Goal: Information Seeking & Learning: Learn about a topic

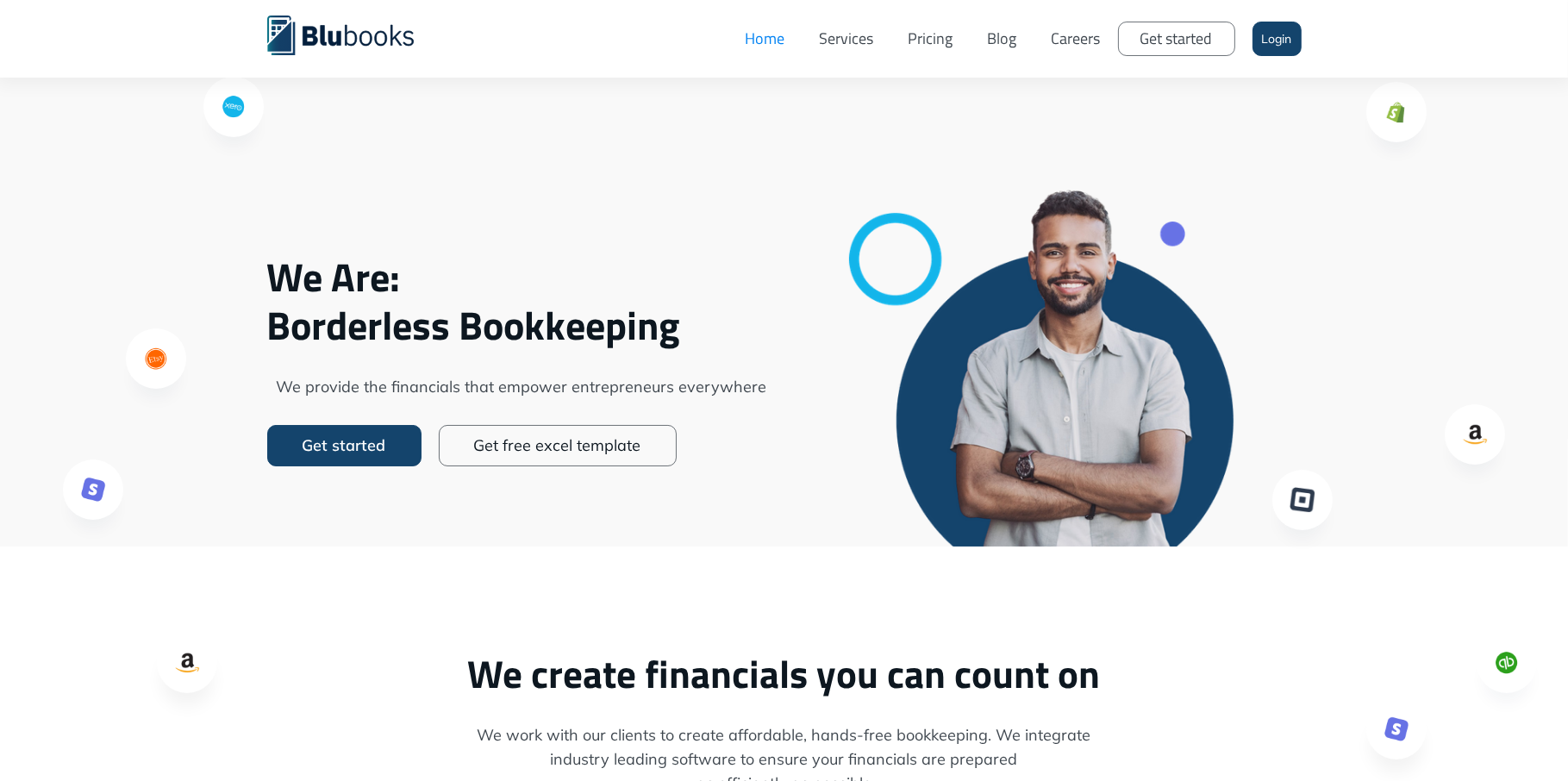
click at [1079, 45] on link "Careers" at bounding box center [1076, 39] width 84 height 52
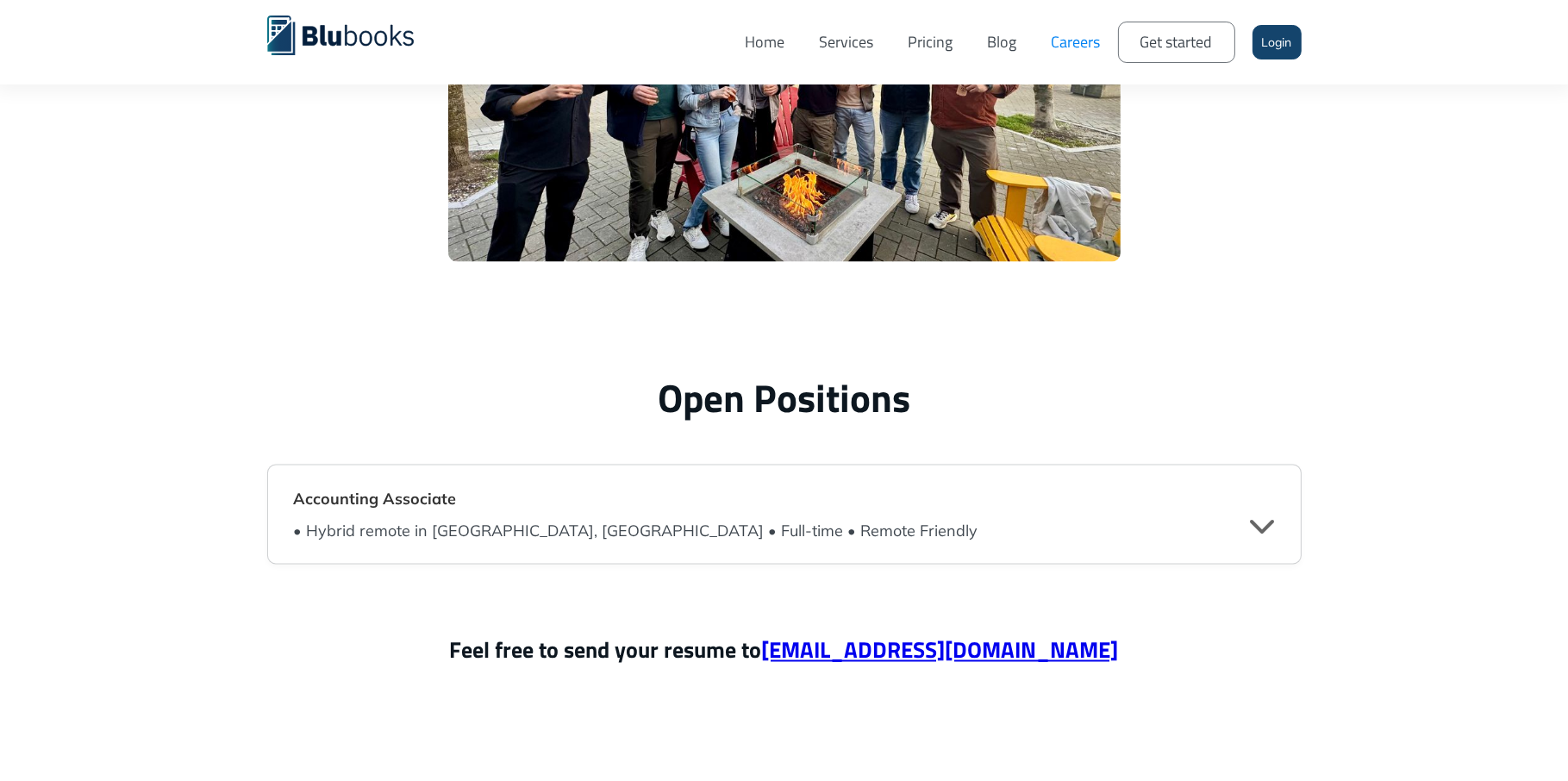
scroll to position [3959, 0]
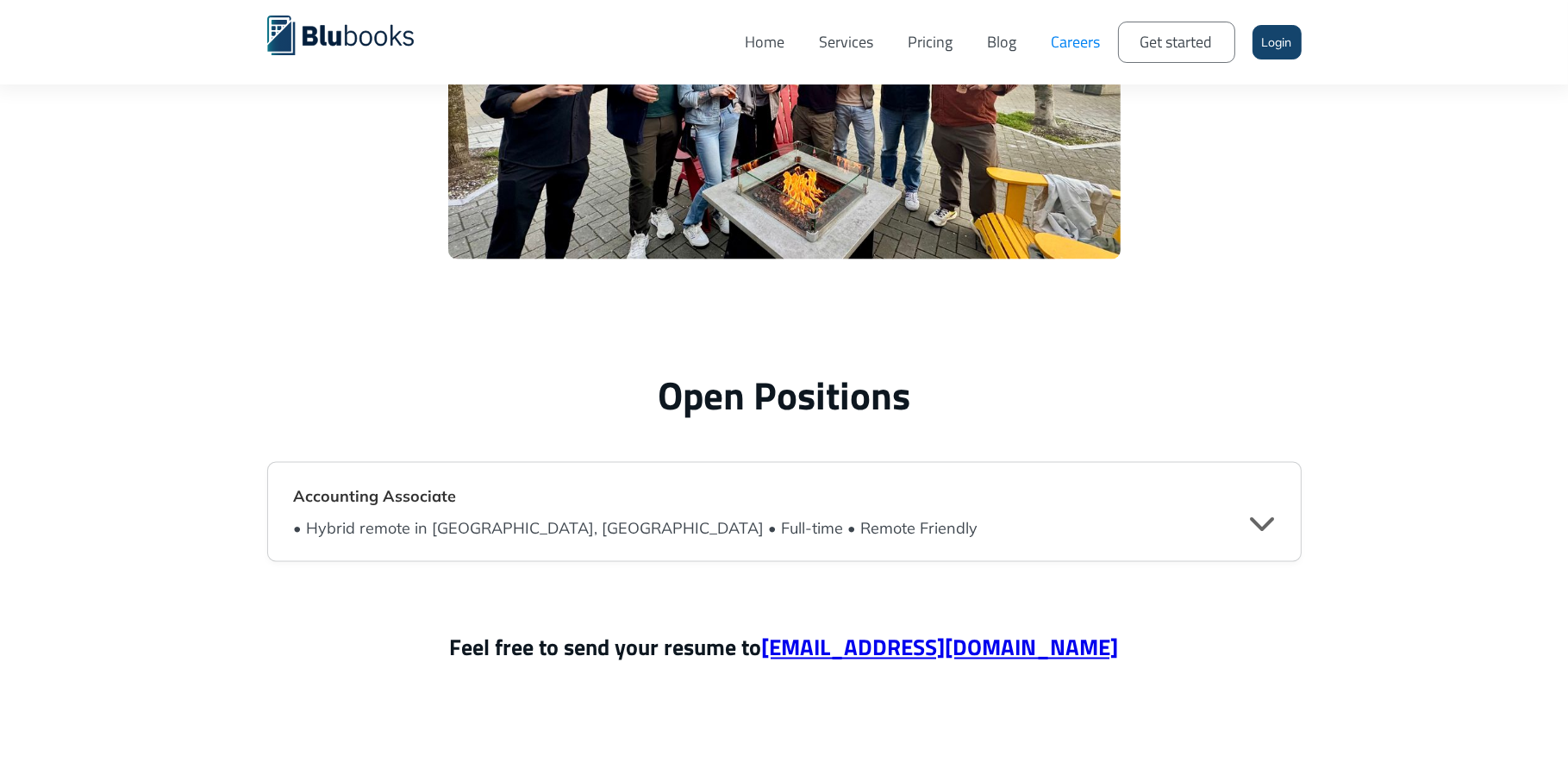
click at [1259, 519] on div "" at bounding box center [1263, 522] width 25 height 25
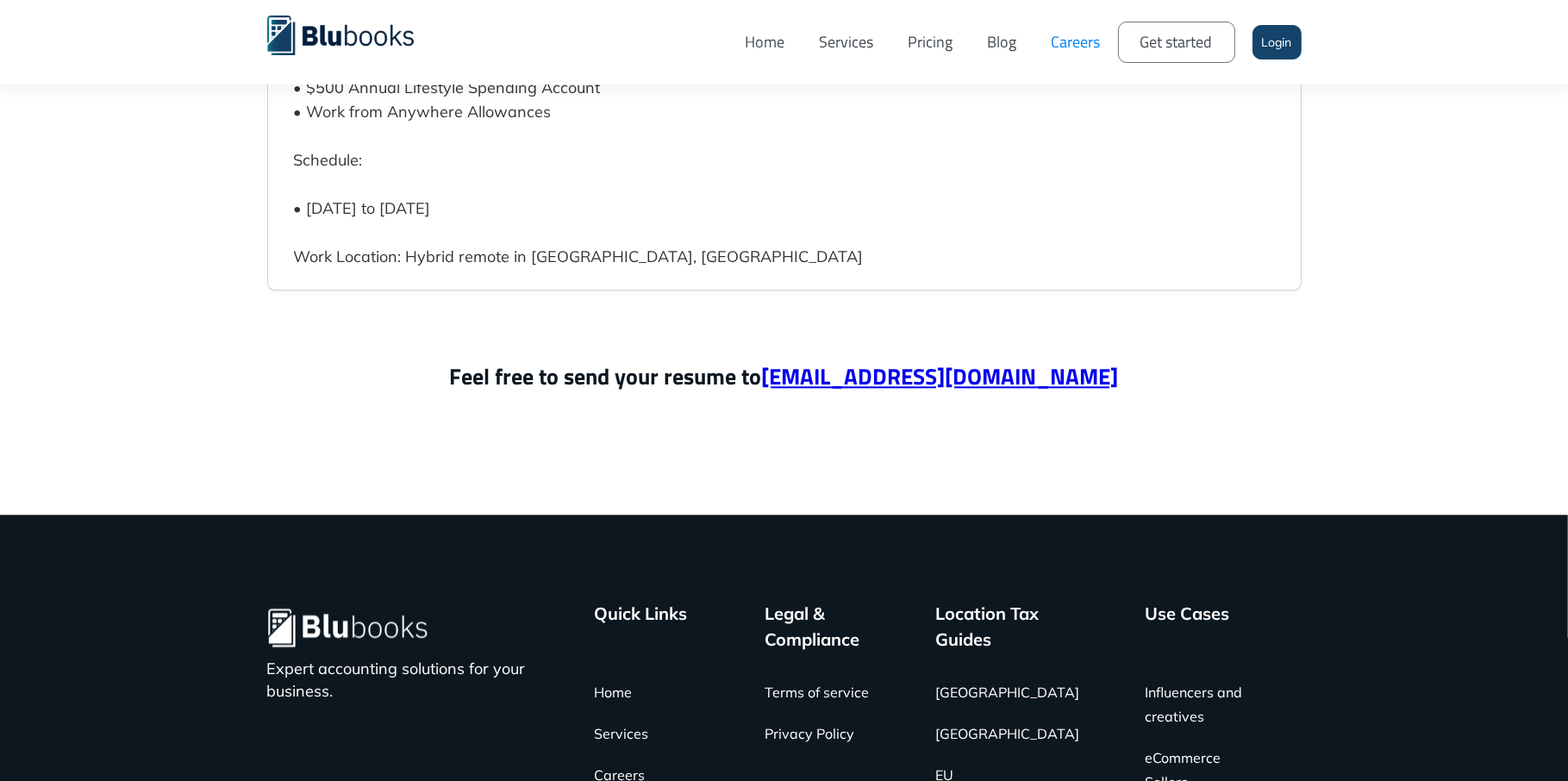
scroll to position [5494, 0]
click at [635, 713] on link "Services" at bounding box center [622, 734] width 55 height 42
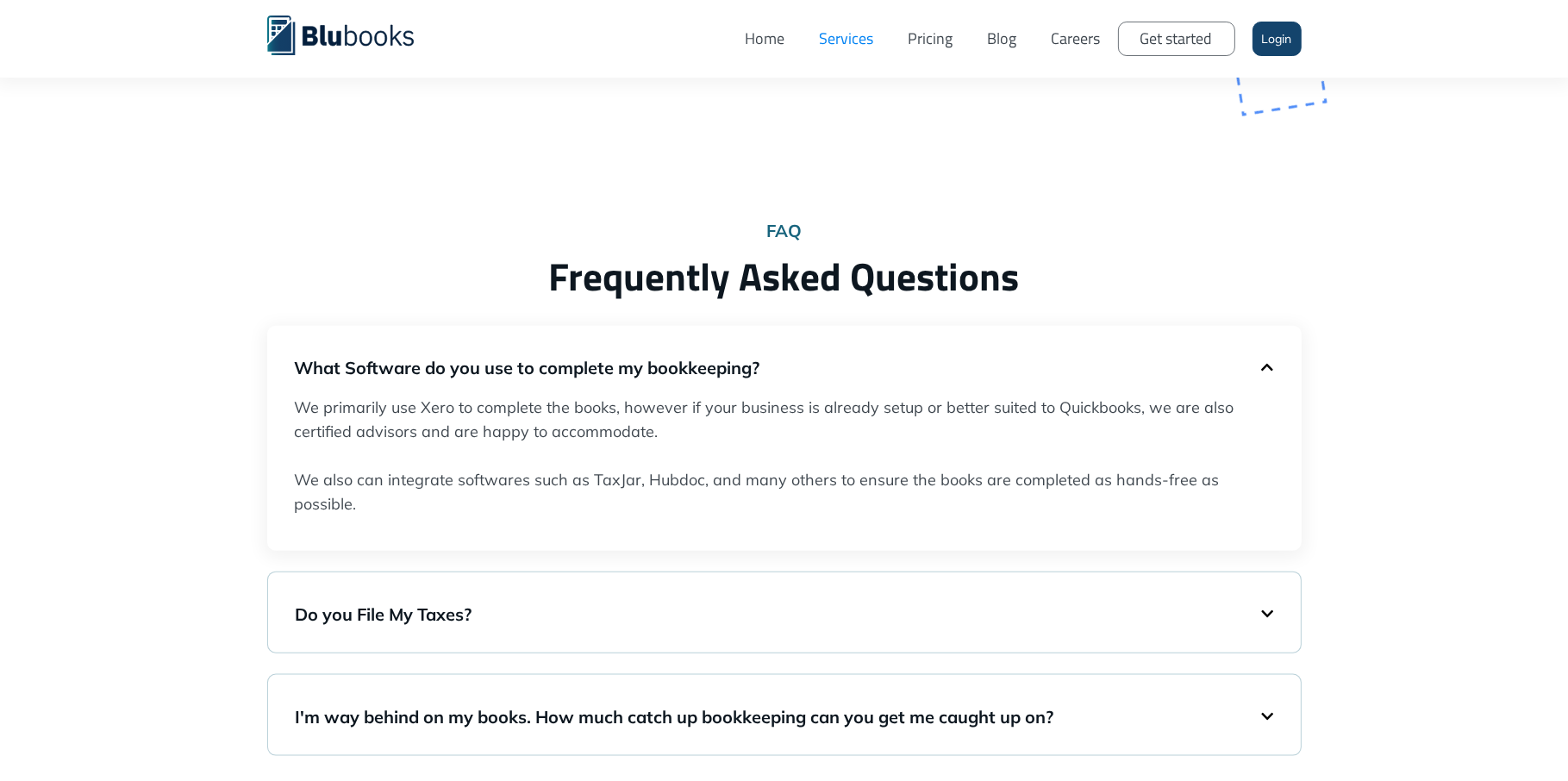
scroll to position [2747, 0]
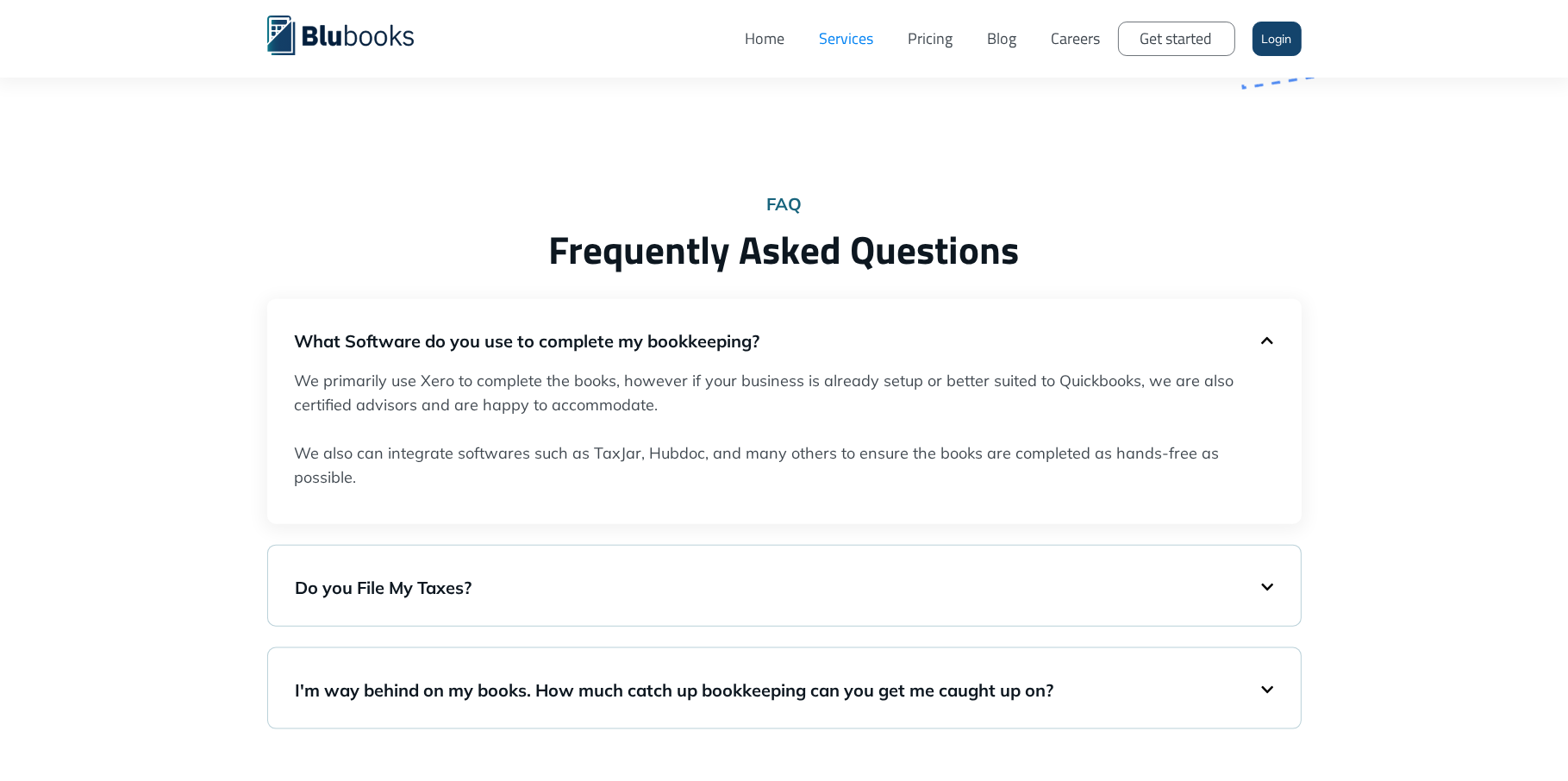
click at [655, 697] on h5 "I'm way behind on my books. How much catch up bookkeeping can you get me caught…" at bounding box center [777, 690] width 965 height 25
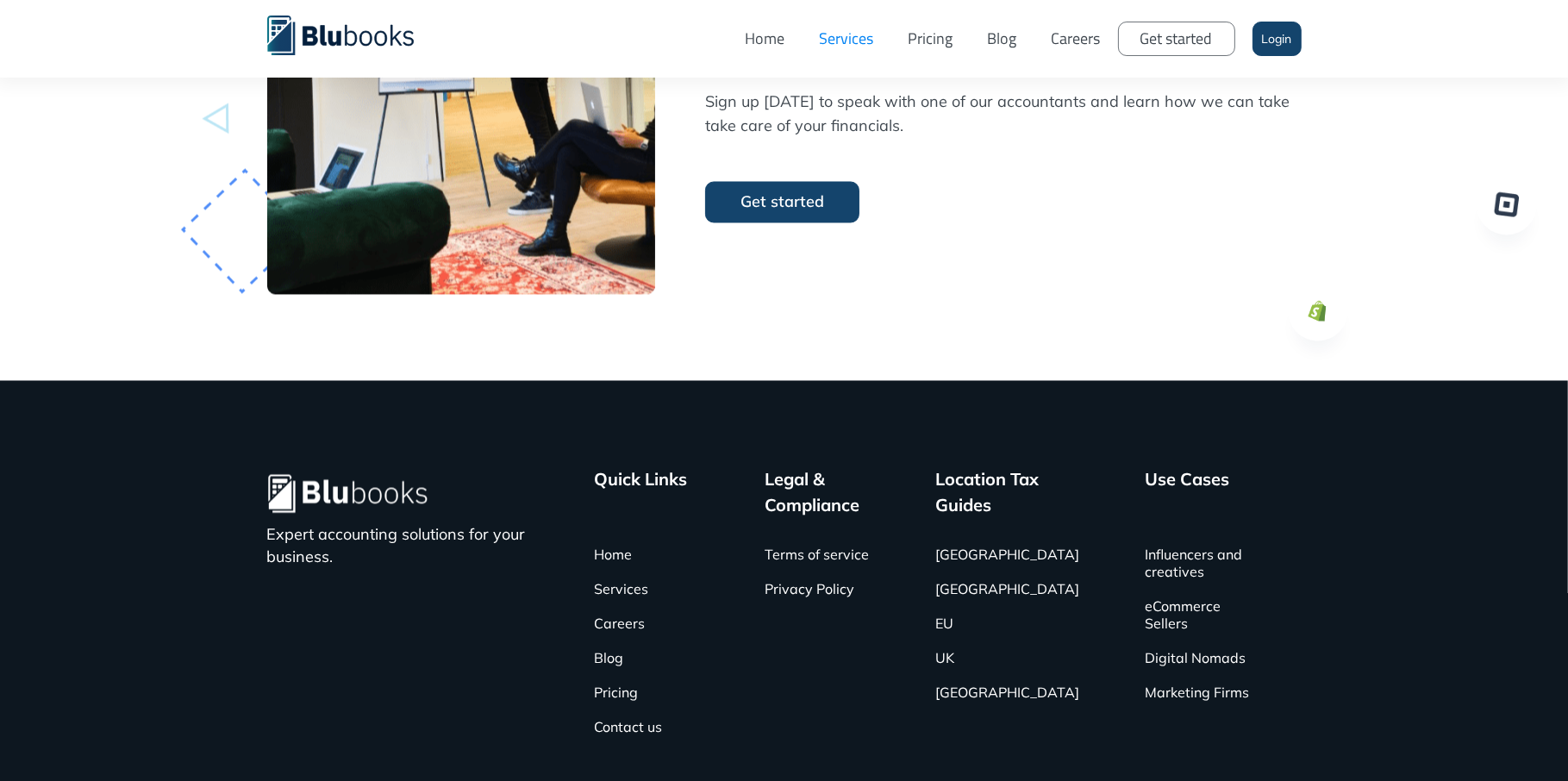
scroll to position [4583, 0]
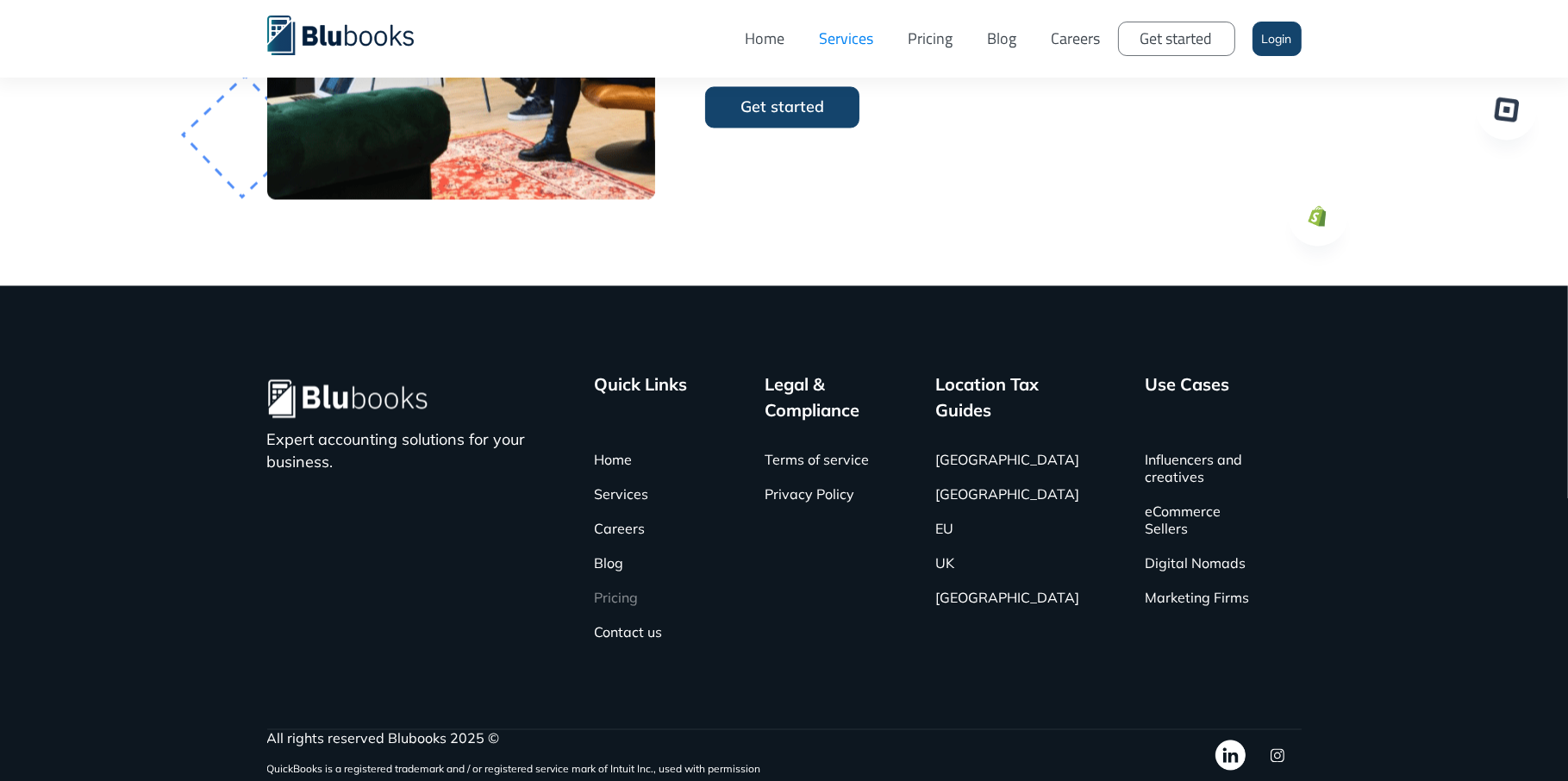
click at [621, 595] on link "Pricing" at bounding box center [616, 597] width 44 height 35
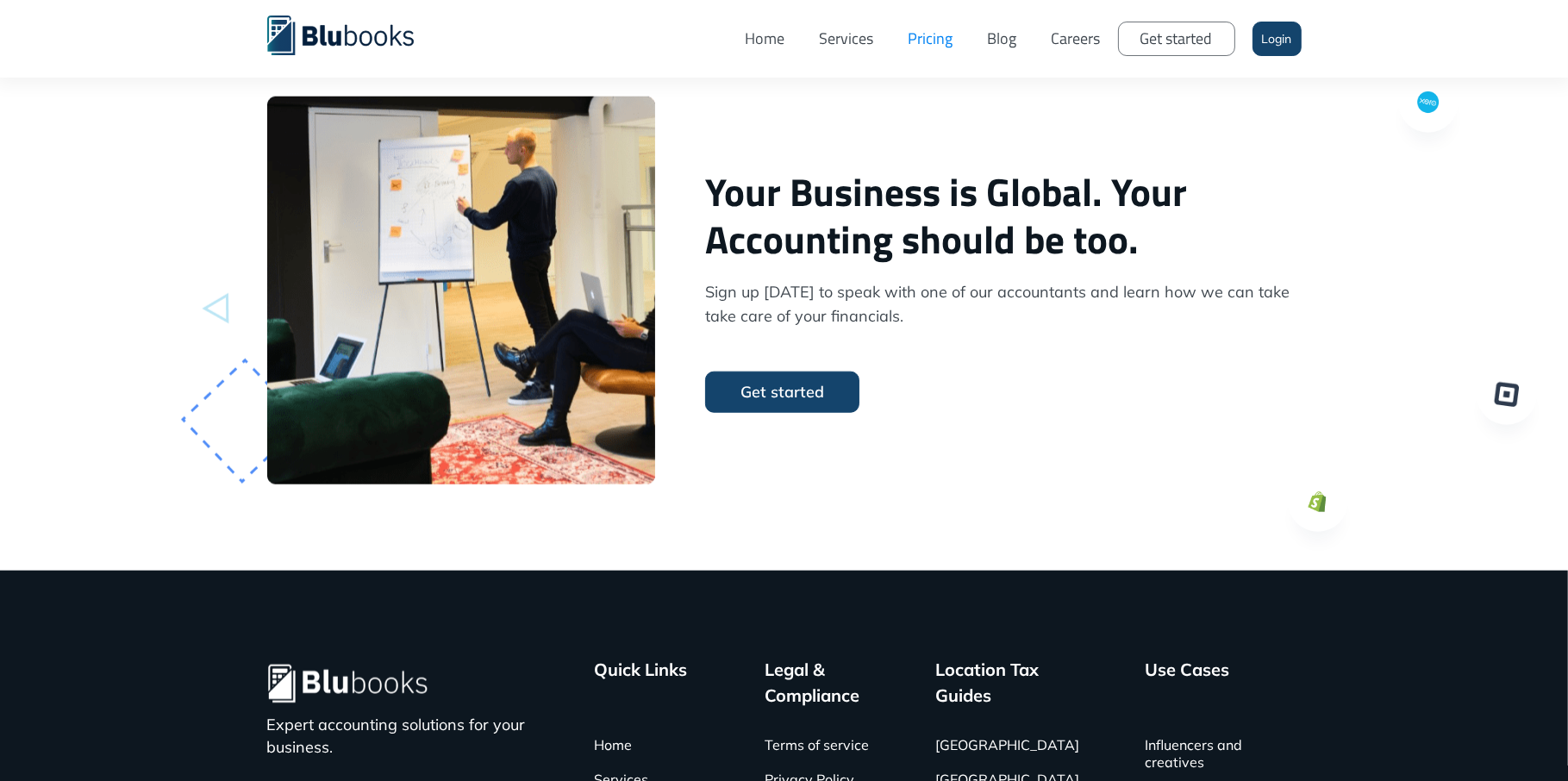
scroll to position [2849, 0]
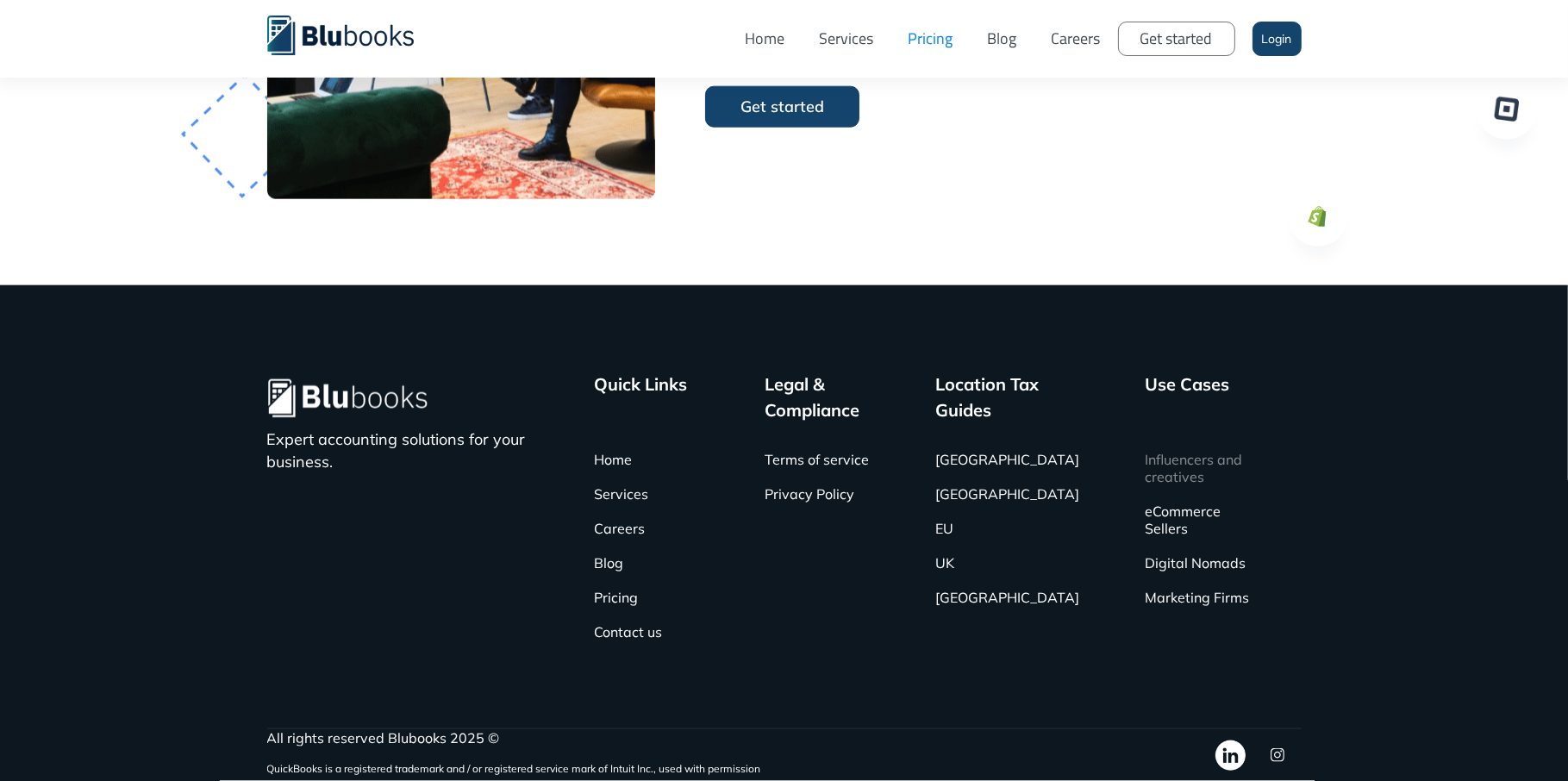
click at [1157, 470] on link "Influencers and creatives" at bounding box center [1197, 468] width 105 height 52
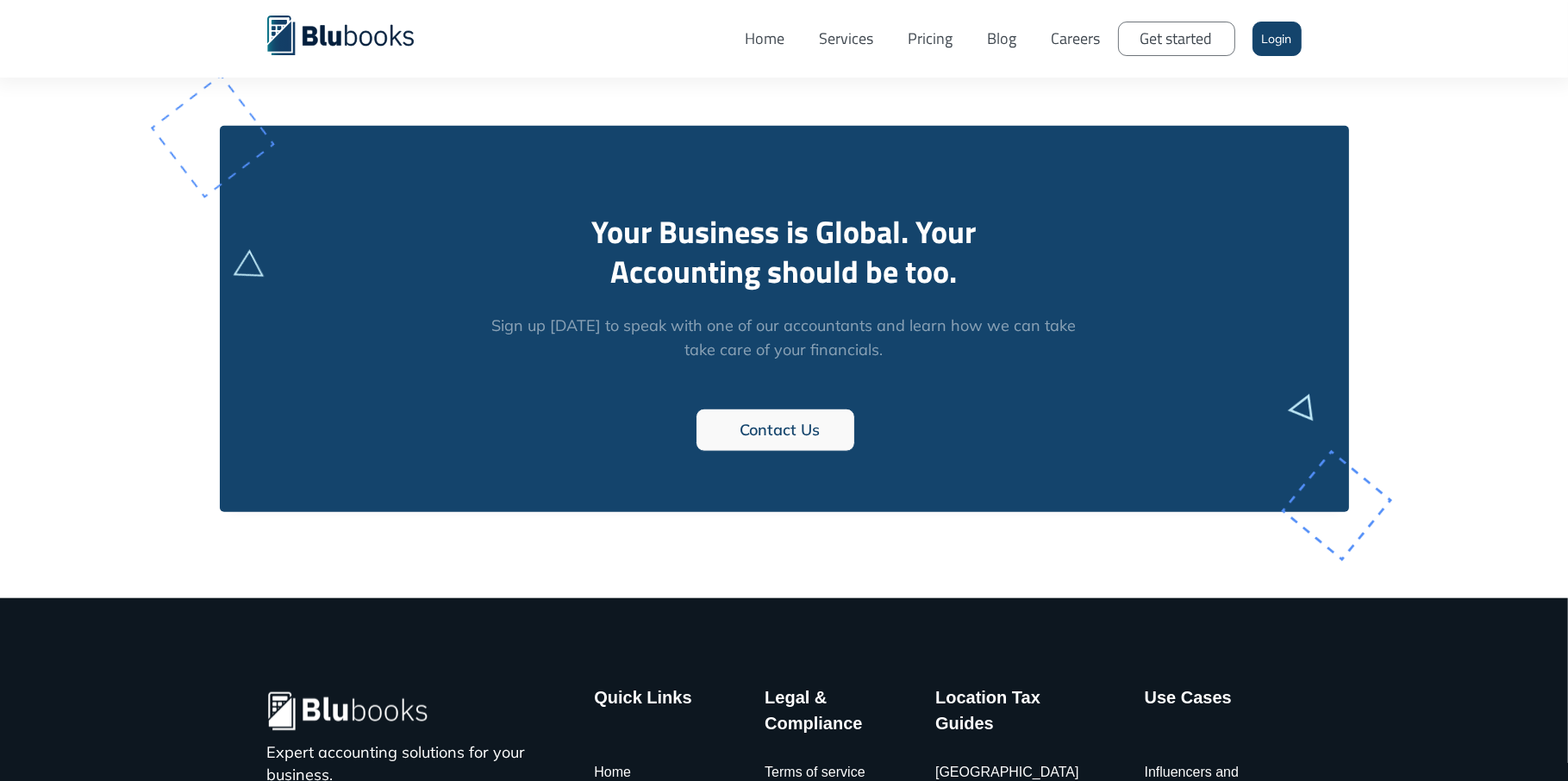
scroll to position [2269, 0]
